Goal: Task Accomplishment & Management: Complete application form

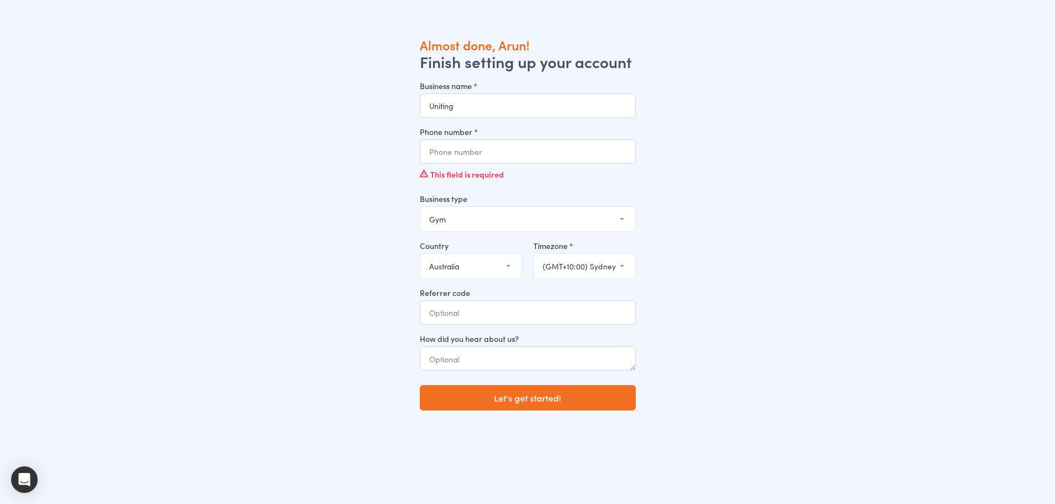
type input "Uniting"
click at [494, 148] on input "Phone number *" at bounding box center [528, 152] width 216 height 24
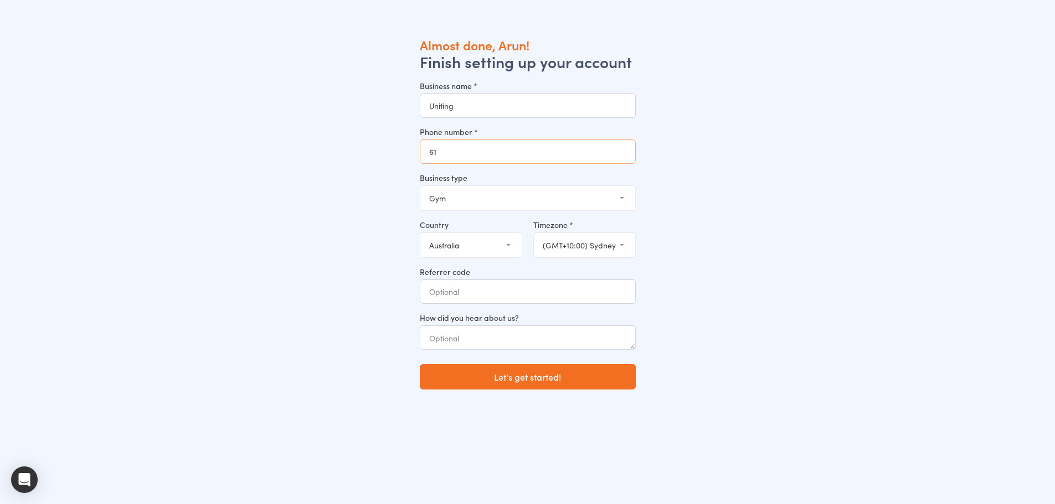
type input "6"
type input "0421170539"
click at [515, 372] on button "Let's get started!" at bounding box center [528, 376] width 216 height 25
